Goal: Task Accomplishment & Management: Complete application form

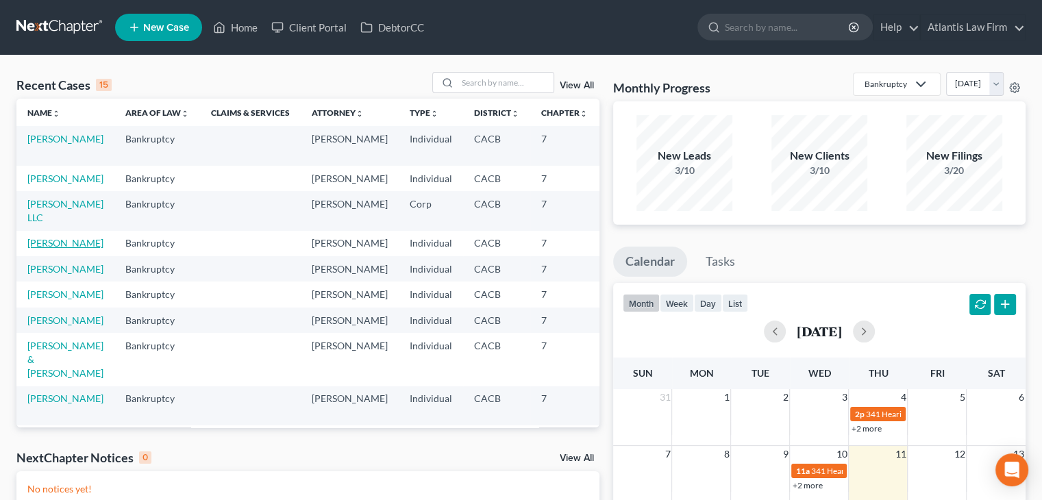
click at [48, 249] on link "[PERSON_NAME]" at bounding box center [65, 243] width 76 height 12
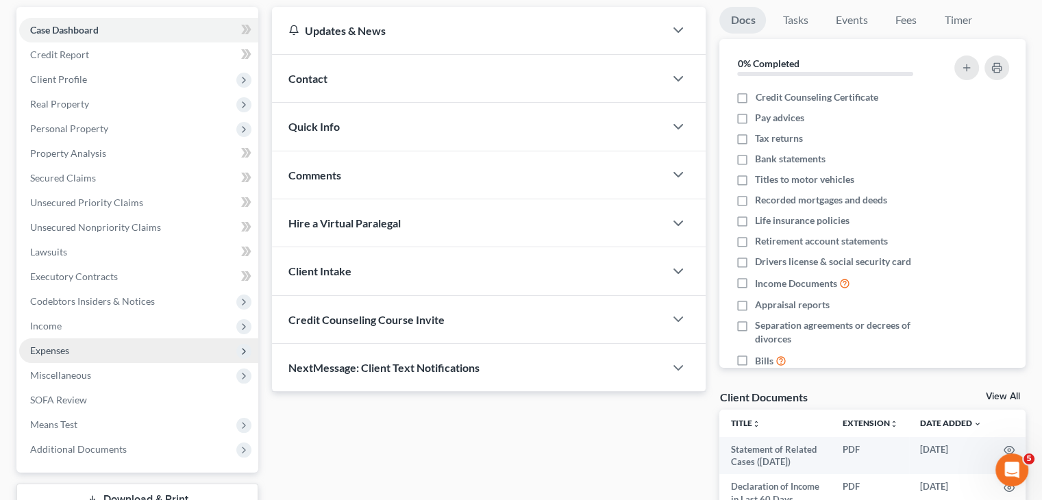
scroll to position [137, 0]
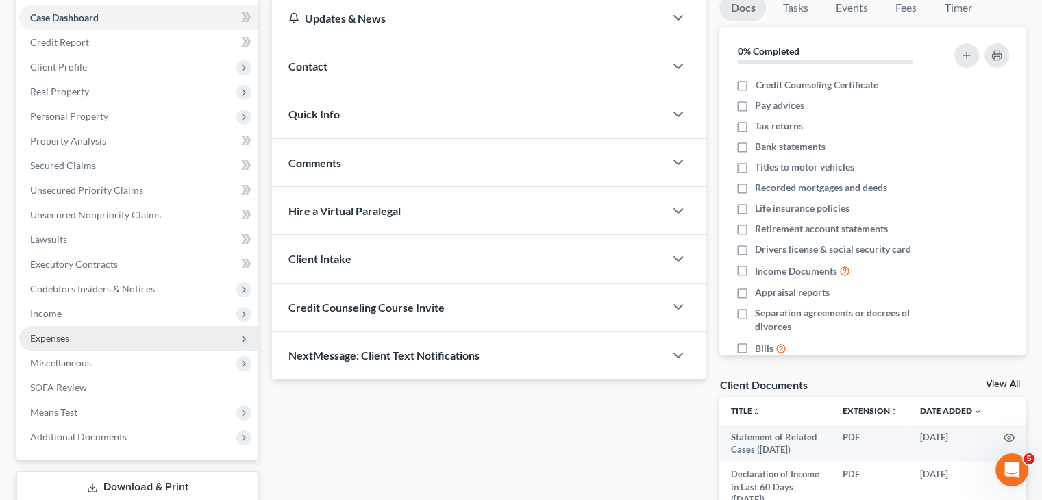
click at [79, 336] on span "Expenses" at bounding box center [138, 338] width 239 height 25
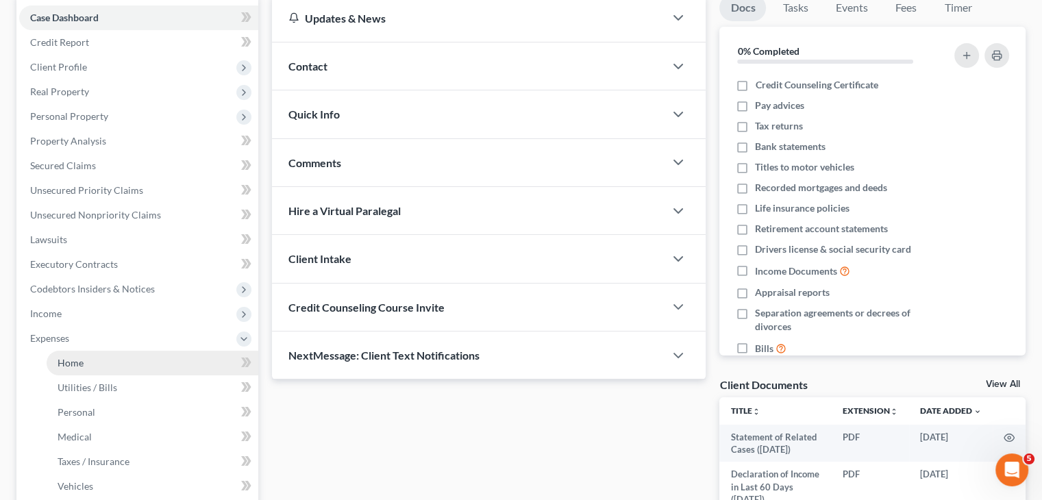
click at [79, 360] on span "Home" at bounding box center [71, 363] width 26 height 12
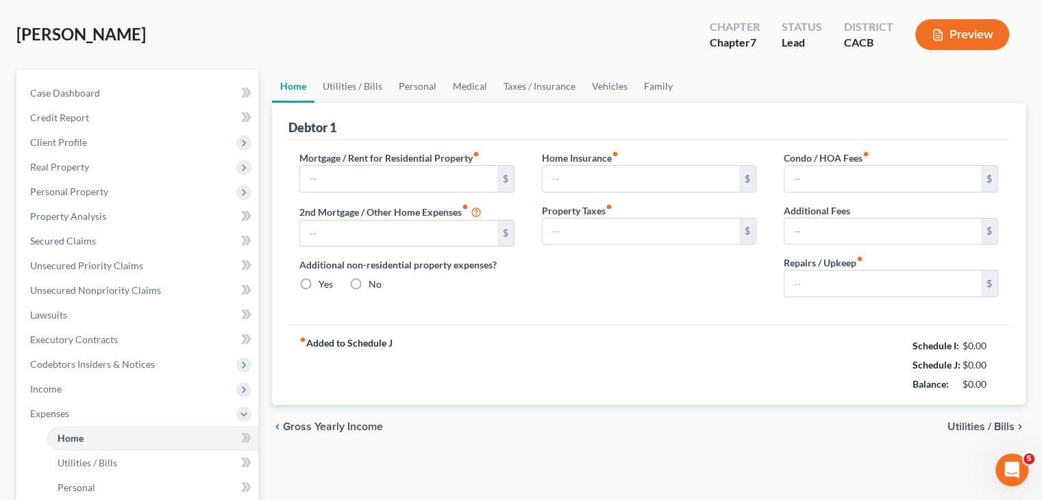
type input "3,000.00"
radio input "true"
type input "0.00"
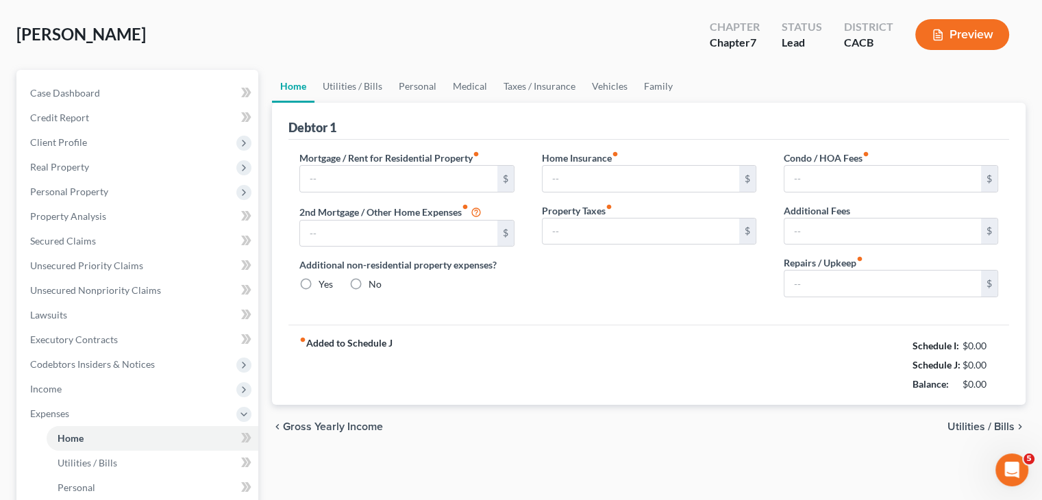
type input "0.00"
type input "30.00"
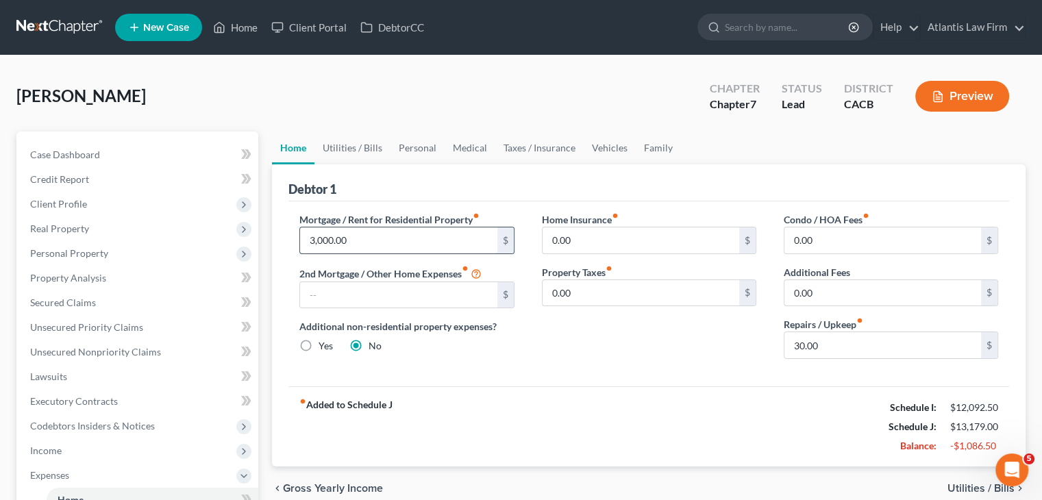
click at [366, 238] on input "3,000.00" at bounding box center [398, 240] width 197 height 26
type input "2,500"
click at [589, 365] on div "Home Insurance fiber_manual_record 0.00 $ Property Taxes fiber_manual_record 0.…" at bounding box center [649, 291] width 242 height 158
click at [358, 139] on link "Utilities / Bills" at bounding box center [352, 147] width 76 height 33
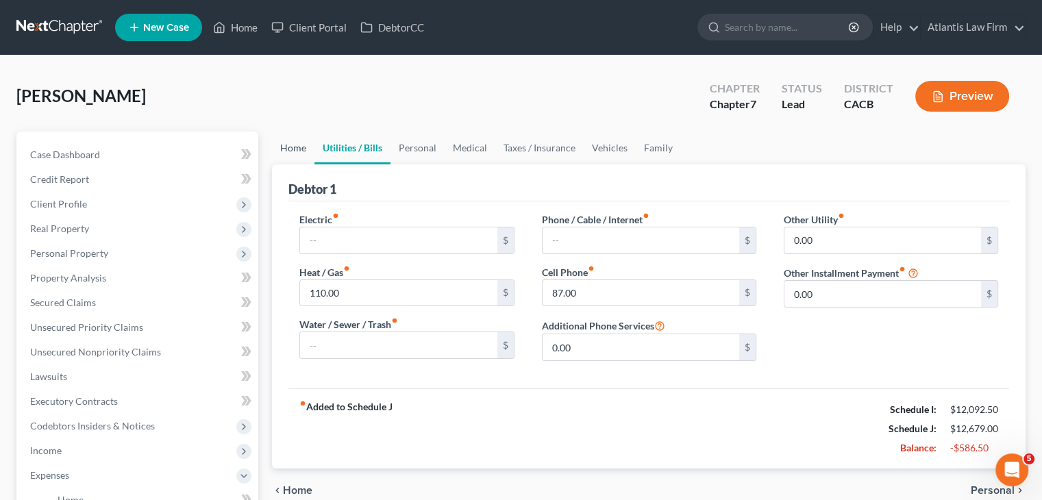
click at [294, 147] on link "Home" at bounding box center [293, 147] width 42 height 33
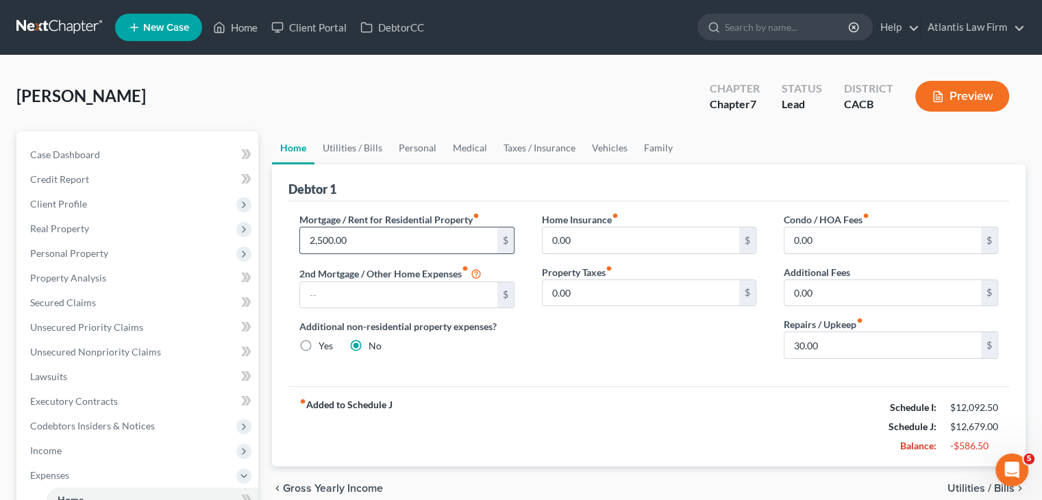
click at [359, 242] on input "2,500.00" at bounding box center [398, 240] width 197 height 26
type input "2,300"
click at [356, 154] on link "Utilities / Bills" at bounding box center [352, 147] width 76 height 33
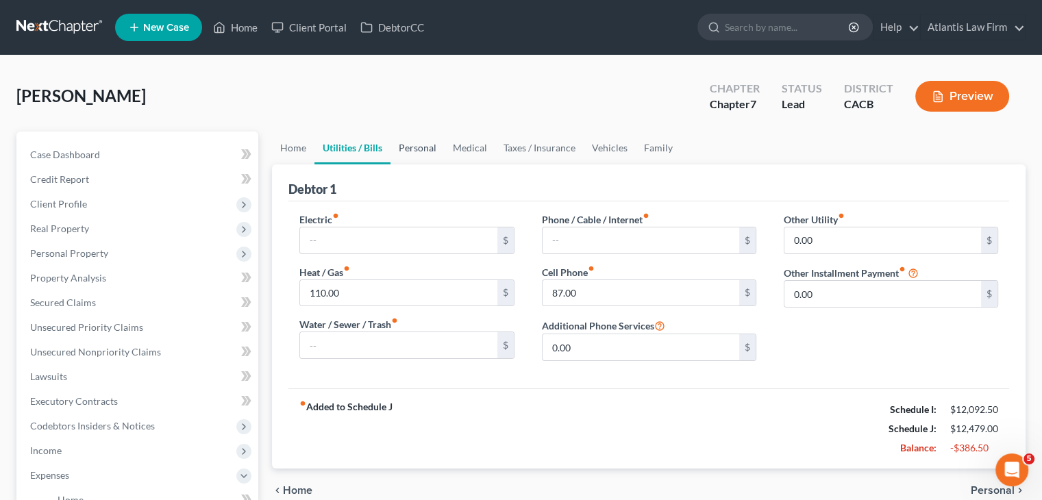
click at [408, 155] on link "Personal" at bounding box center [417, 147] width 54 height 33
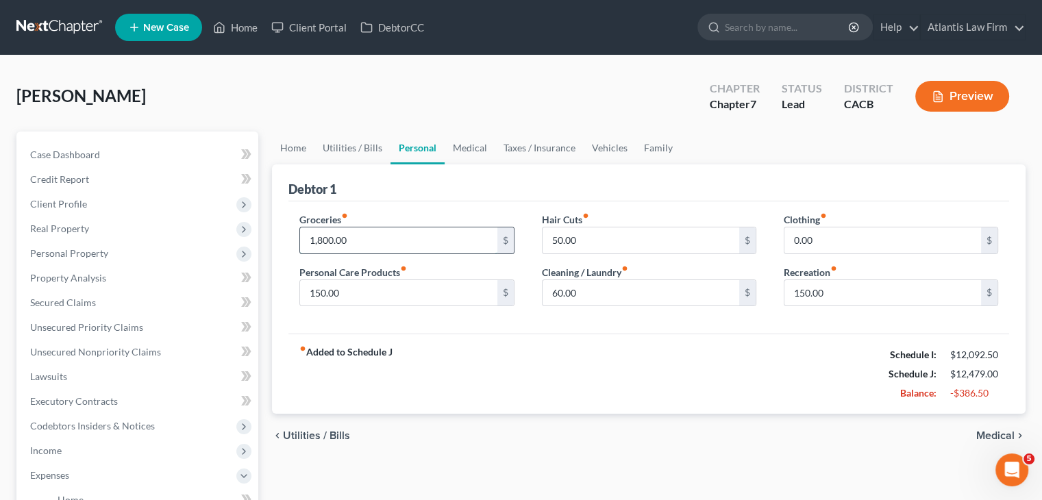
click at [421, 237] on input "1,800.00" at bounding box center [398, 240] width 197 height 26
type input "2"
type input "1,700"
click at [459, 149] on link "Medical" at bounding box center [469, 147] width 51 height 33
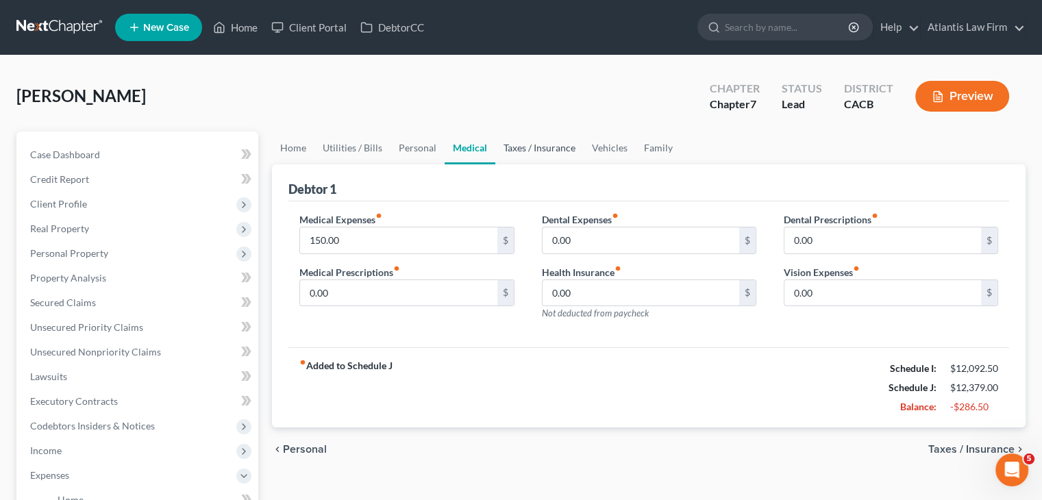
click at [550, 154] on link "Taxes / Insurance" at bounding box center [539, 147] width 88 height 33
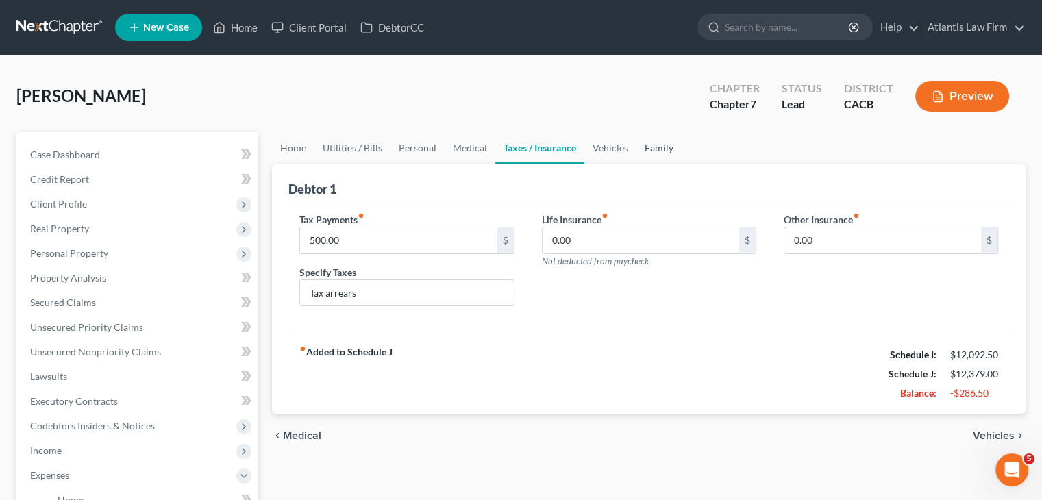
click at [646, 154] on link "Family" at bounding box center [658, 147] width 45 height 33
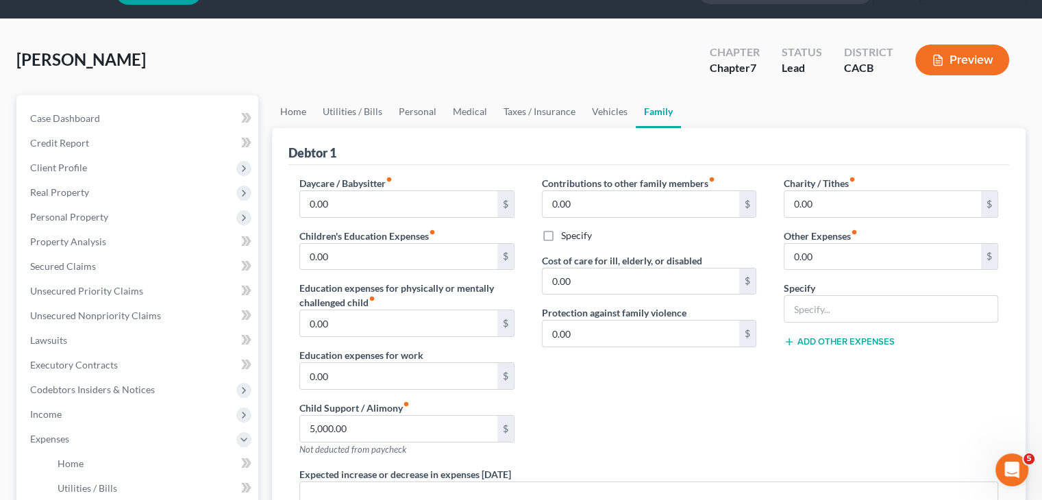
scroll to position [68, 0]
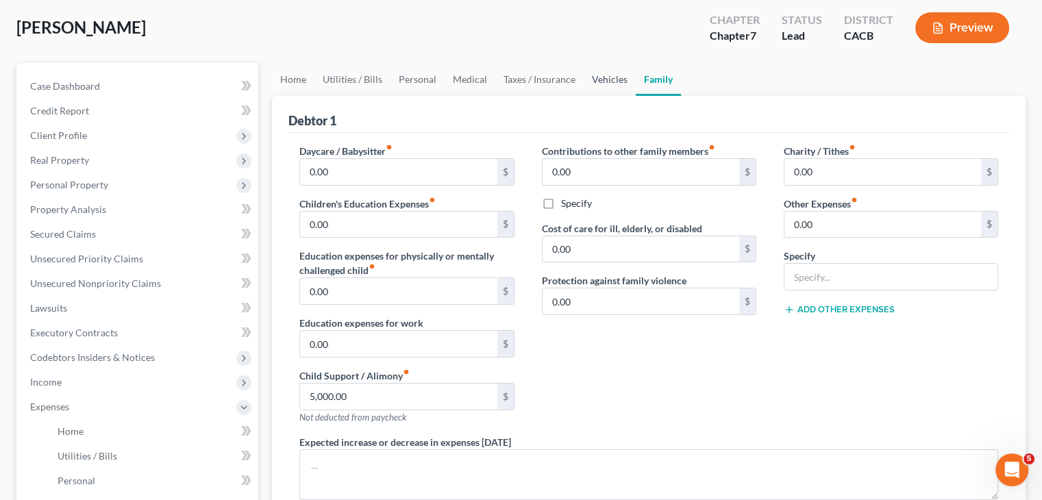
click at [613, 88] on link "Vehicles" at bounding box center [609, 79] width 52 height 33
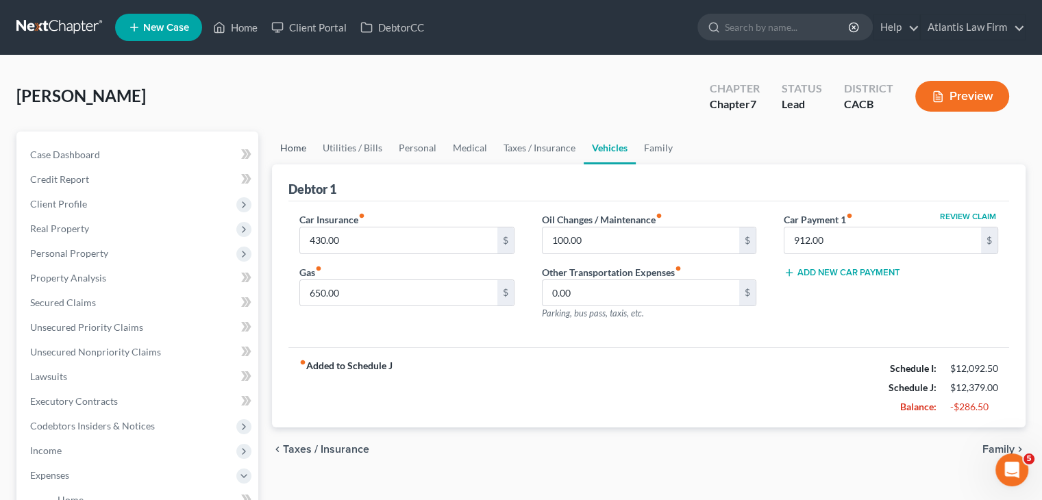
click at [296, 157] on link "Home" at bounding box center [293, 147] width 42 height 33
